Goal: Navigation & Orientation: Find specific page/section

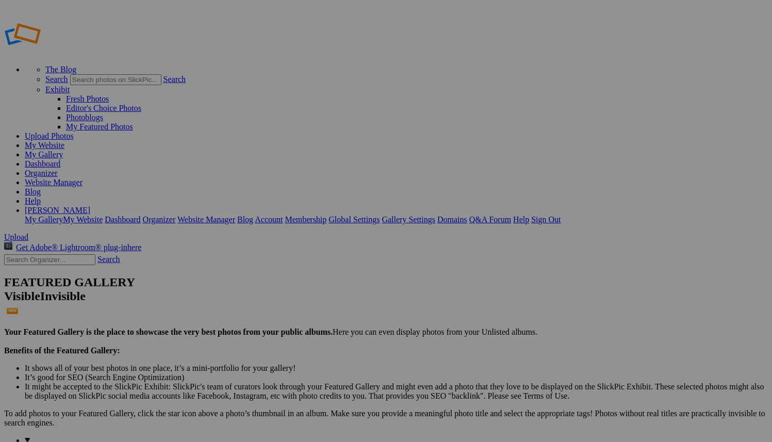
click at [63, 150] on link "My Gallery" at bounding box center [44, 154] width 38 height 9
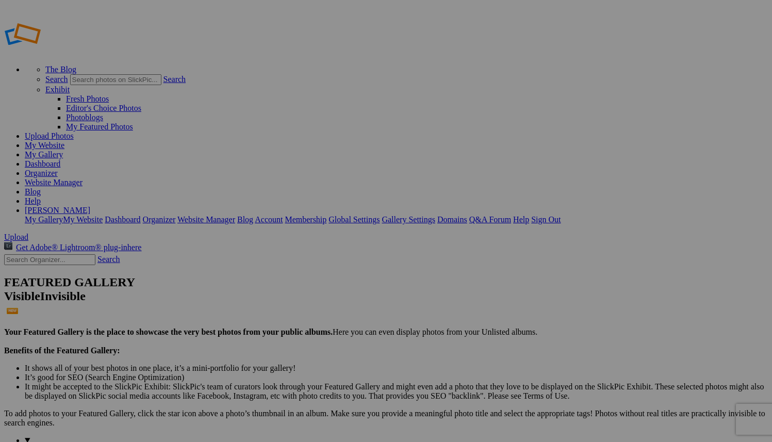
click at [63, 150] on link "My Gallery" at bounding box center [44, 154] width 38 height 9
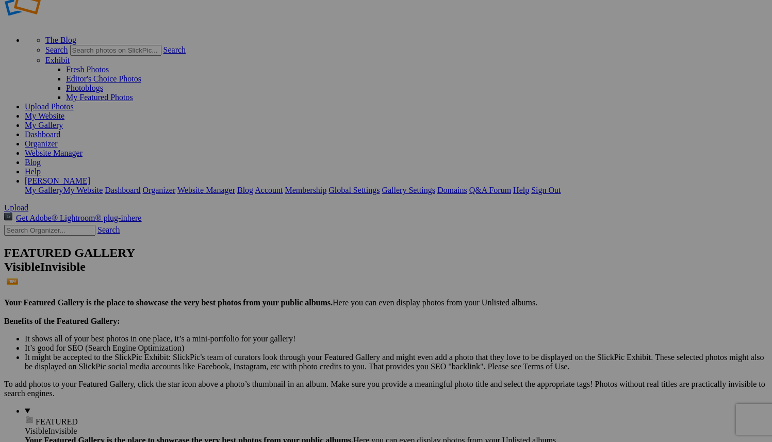
scroll to position [111, 0]
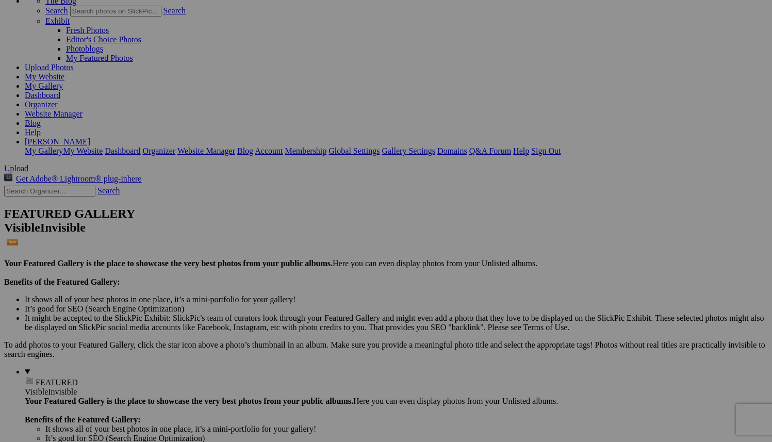
scroll to position [3, 0]
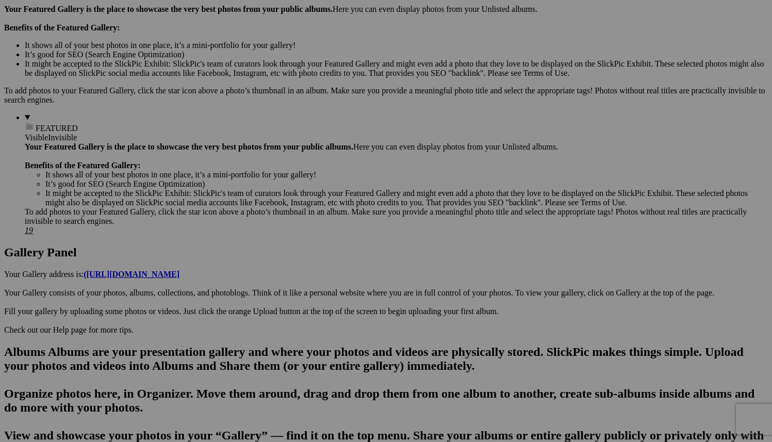
scroll to position [325, 0]
